Goal: Task Accomplishment & Management: Use online tool/utility

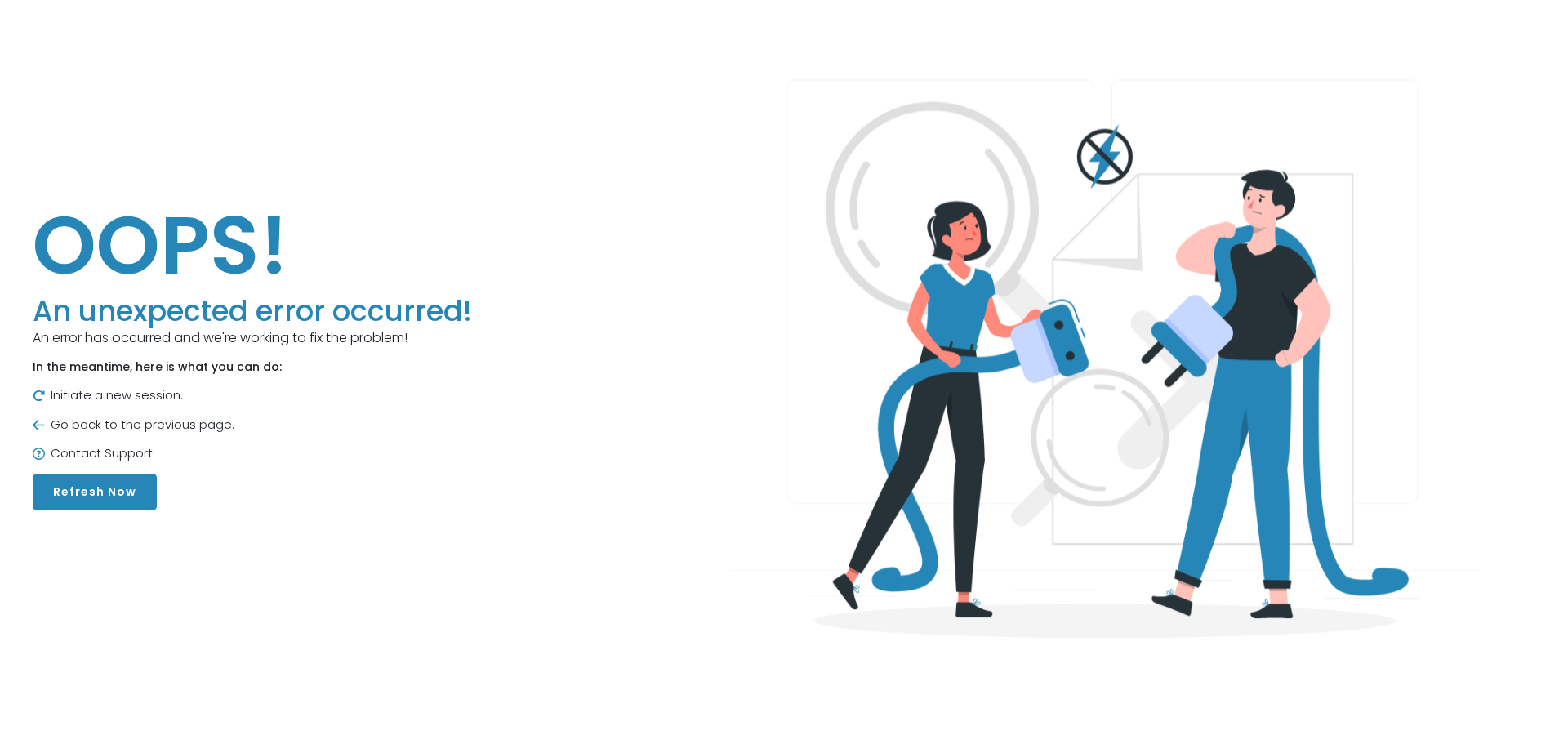
click at [116, 499] on button "Refresh Now" at bounding box center [95, 492] width 125 height 37
